Goal: Task Accomplishment & Management: Use online tool/utility

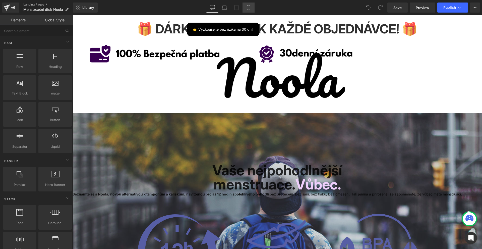
click at [249, 7] on icon at bounding box center [248, 7] width 5 height 5
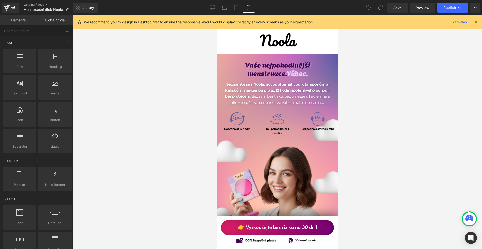
click at [478, 21] on icon at bounding box center [476, 22] width 5 height 5
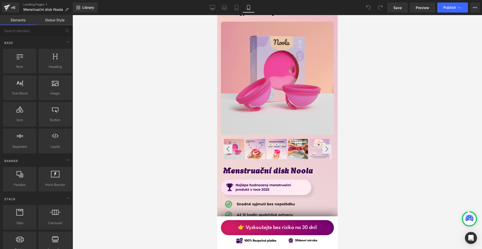
scroll to position [2662, 0]
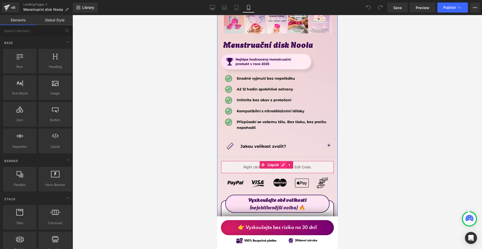
click at [283, 161] on div "Liquid" at bounding box center [277, 167] width 113 height 13
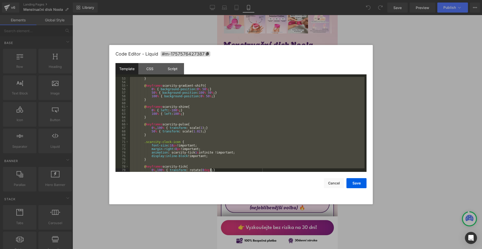
scroll to position [331, 0]
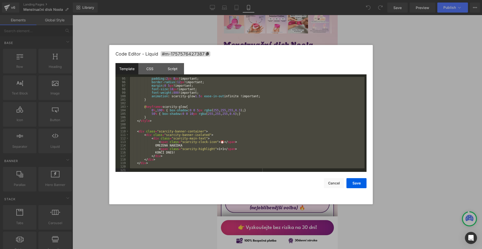
drag, startPoint x: 138, startPoint y: 78, endPoint x: 247, endPoint y: 200, distance: 163.6
click at [247, 200] on div "Code Editor - Liquid #m-1757576427387 Template CSS Script Data 95 96 97 98 99 1…" at bounding box center [241, 124] width 251 height 159
click at [432, 85] on div at bounding box center [241, 124] width 482 height 249
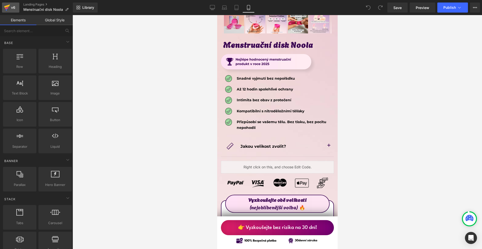
click at [14, 6] on div "v6" at bounding box center [13, 7] width 6 height 7
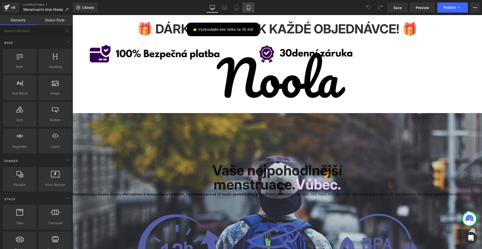
click at [249, 12] on link "Mobile" at bounding box center [249, 8] width 12 height 10
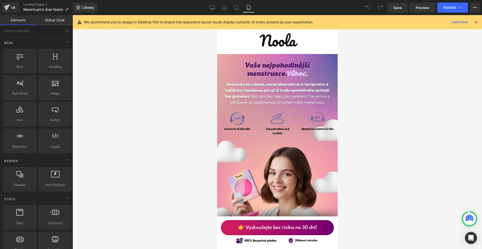
click at [476, 25] on div "We recommend you to design in Desktop first to ensure the responsive layout wou…" at bounding box center [277, 22] width 409 height 14
click at [477, 22] on icon at bounding box center [476, 22] width 5 height 5
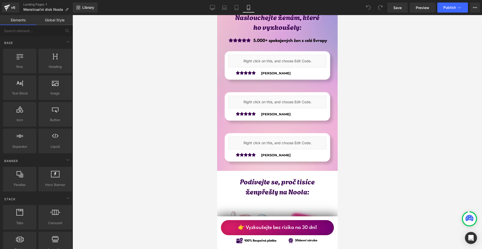
scroll to position [1406, 0]
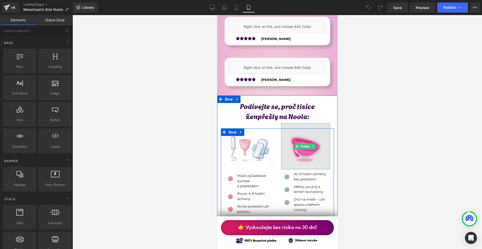
click at [299, 144] on img at bounding box center [305, 146] width 49 height 46
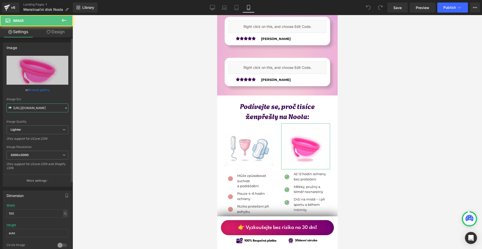
click at [35, 110] on input "[URL][DOMAIN_NAME]" at bounding box center [38, 107] width 62 height 9
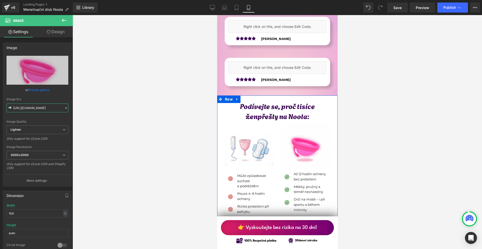
scroll to position [1432, 0]
